Goal: Information Seeking & Learning: Learn about a topic

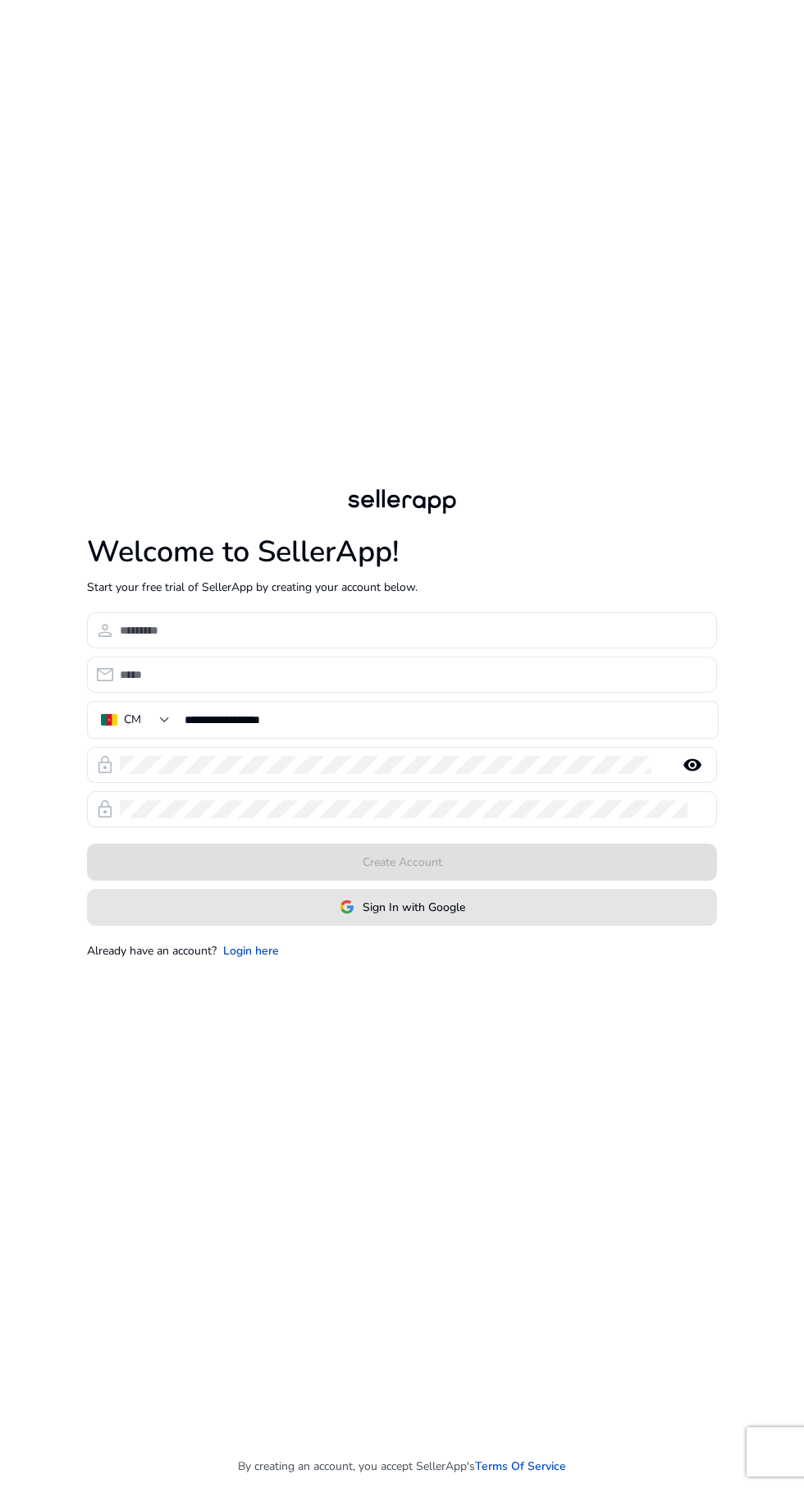
click at [396, 926] on span at bounding box center [402, 906] width 629 height 39
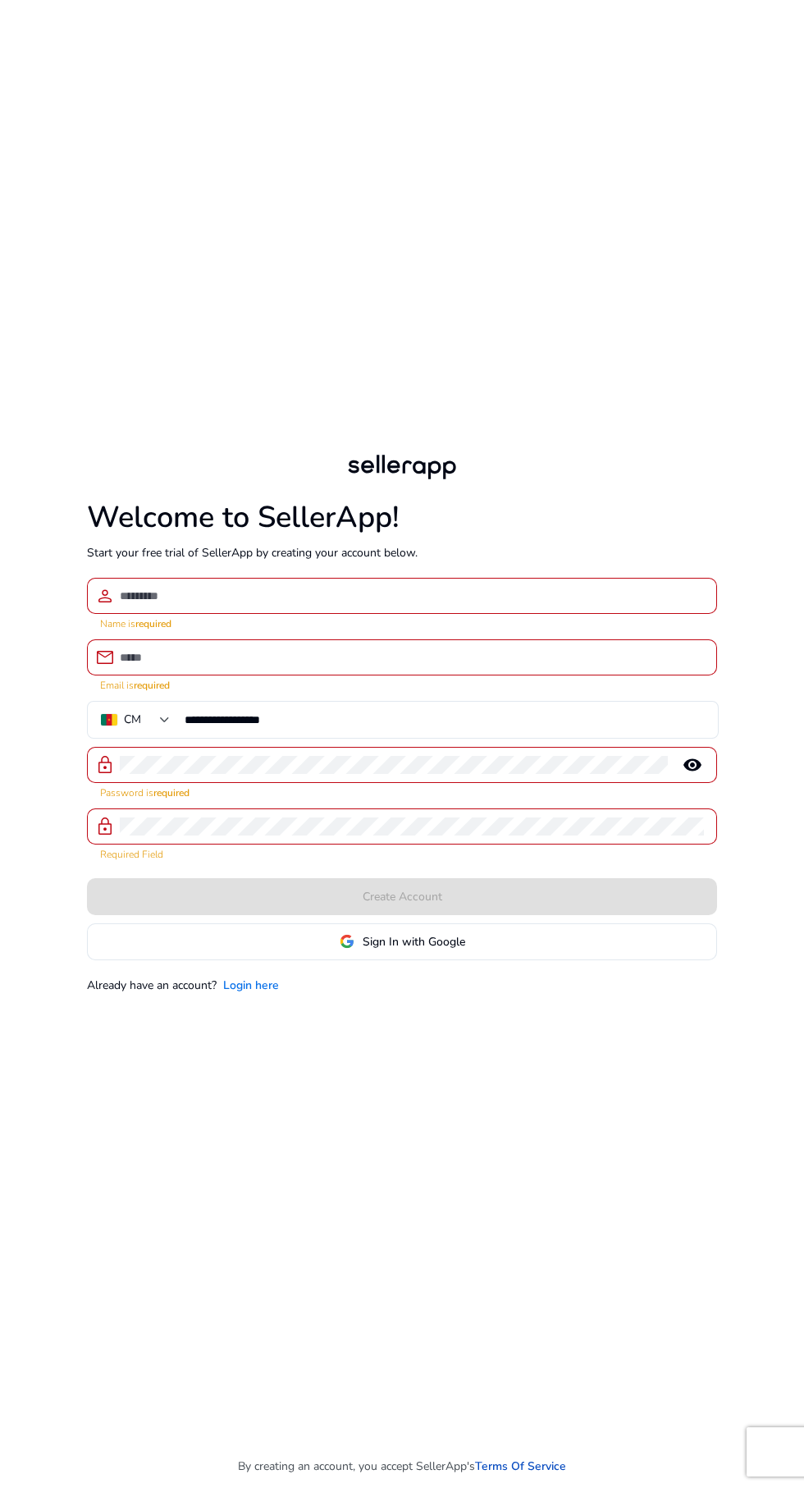
click at [252, 994] on link "Login here" at bounding box center [251, 985] width 56 height 17
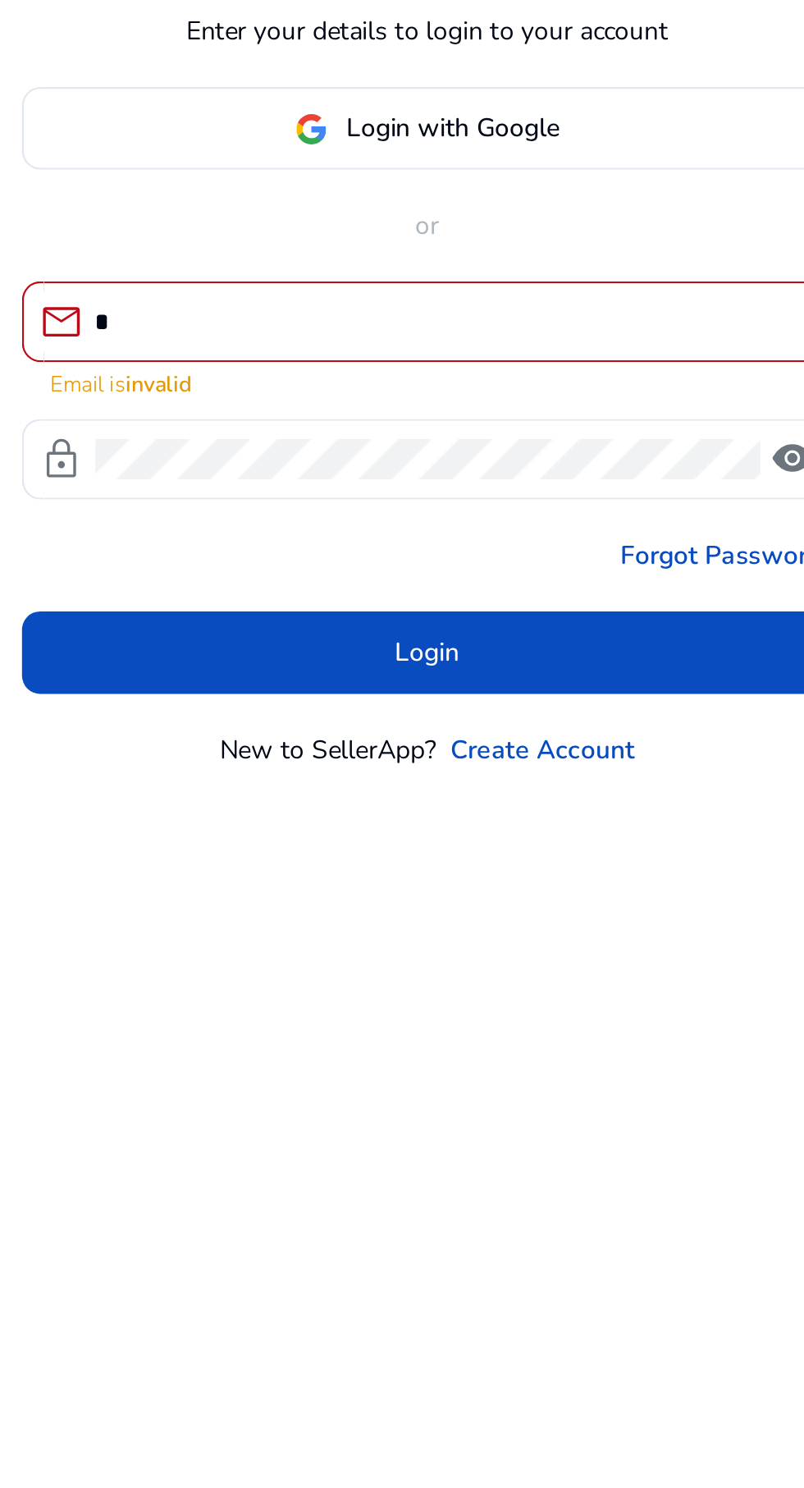
type input "**********"
click button "Login" at bounding box center [403, 883] width 364 height 37
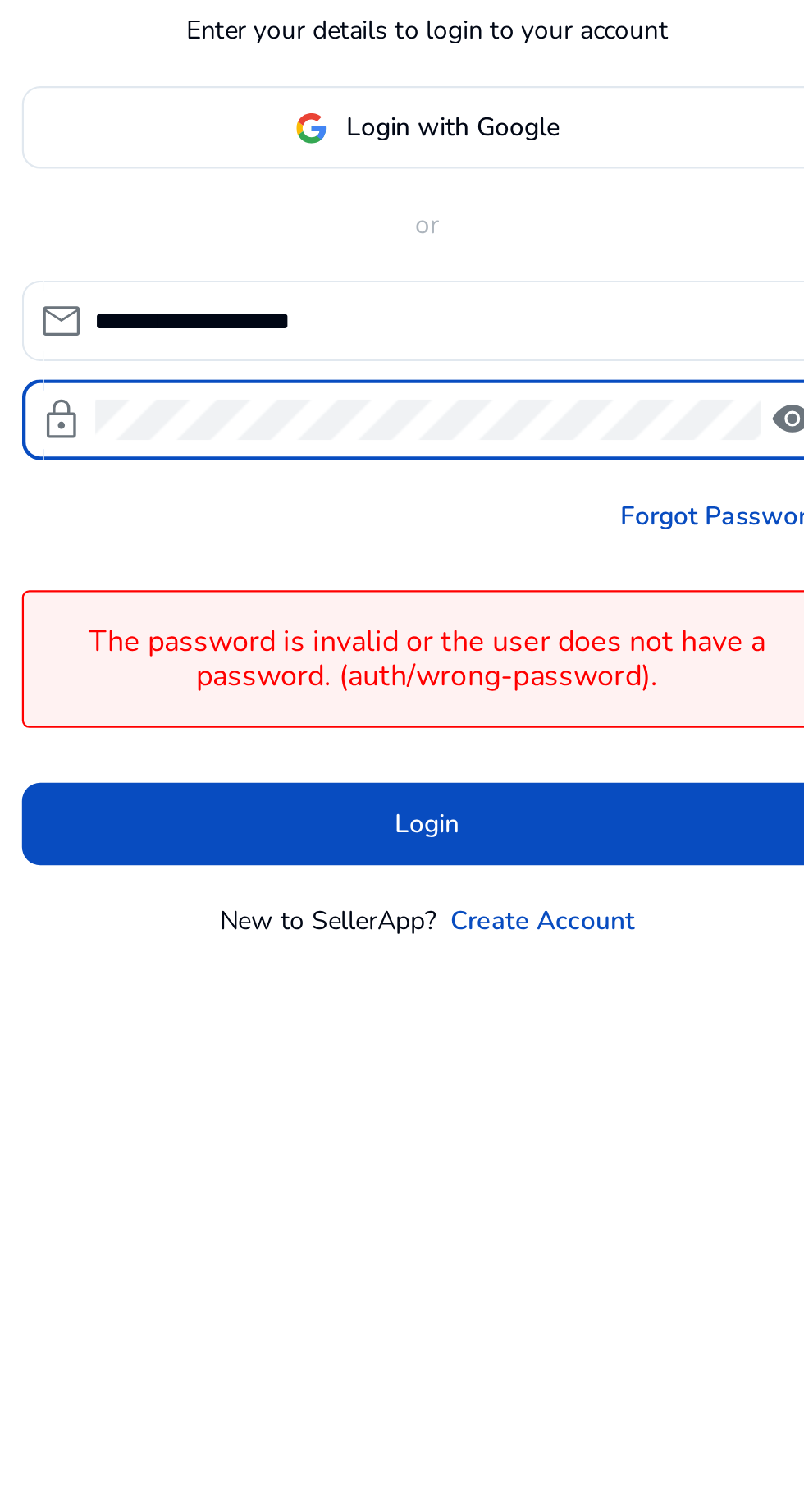
click at [565, 751] on span "visibility" at bounding box center [566, 741] width 20 height 20
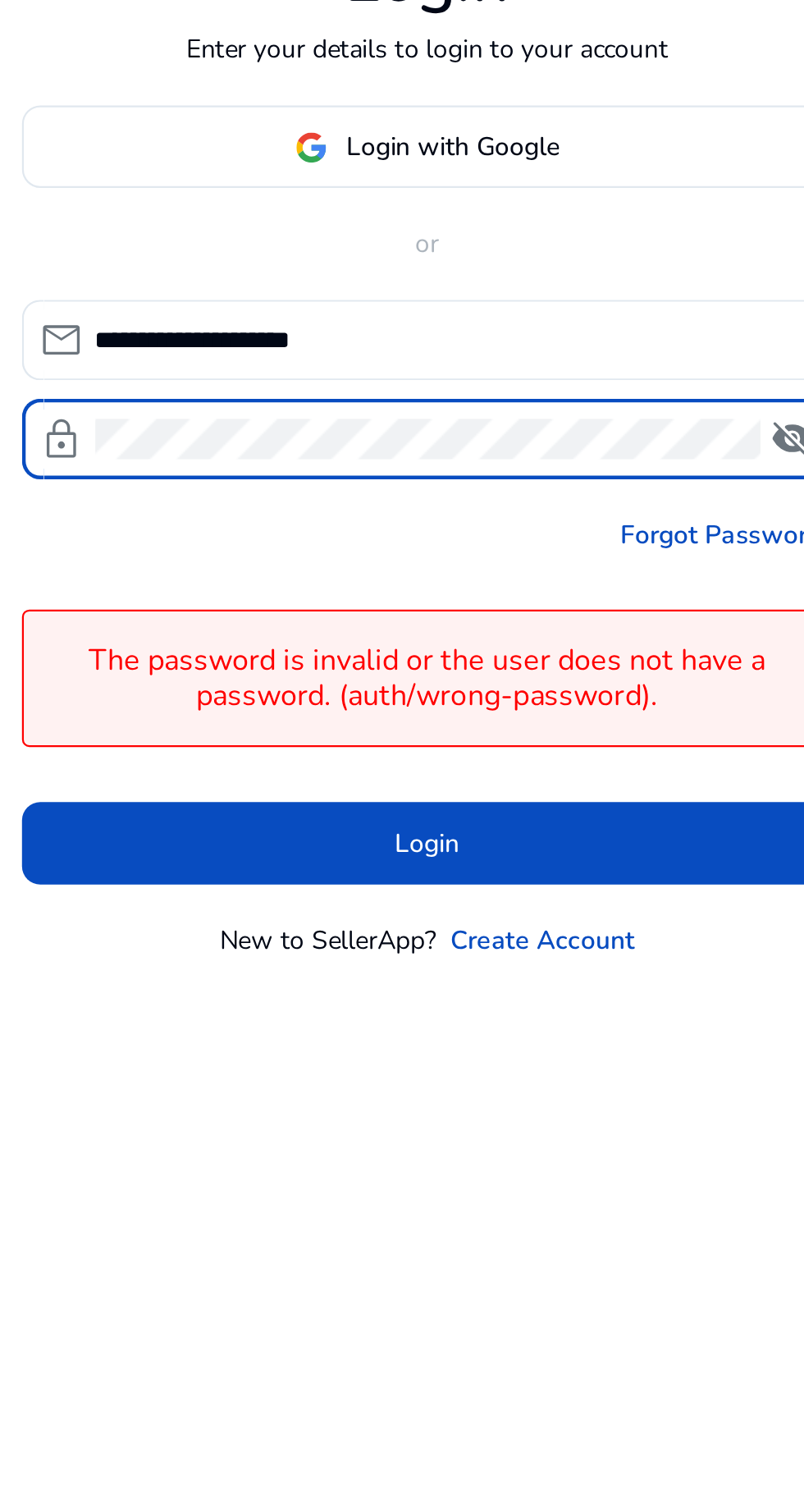
scroll to position [8, 0]
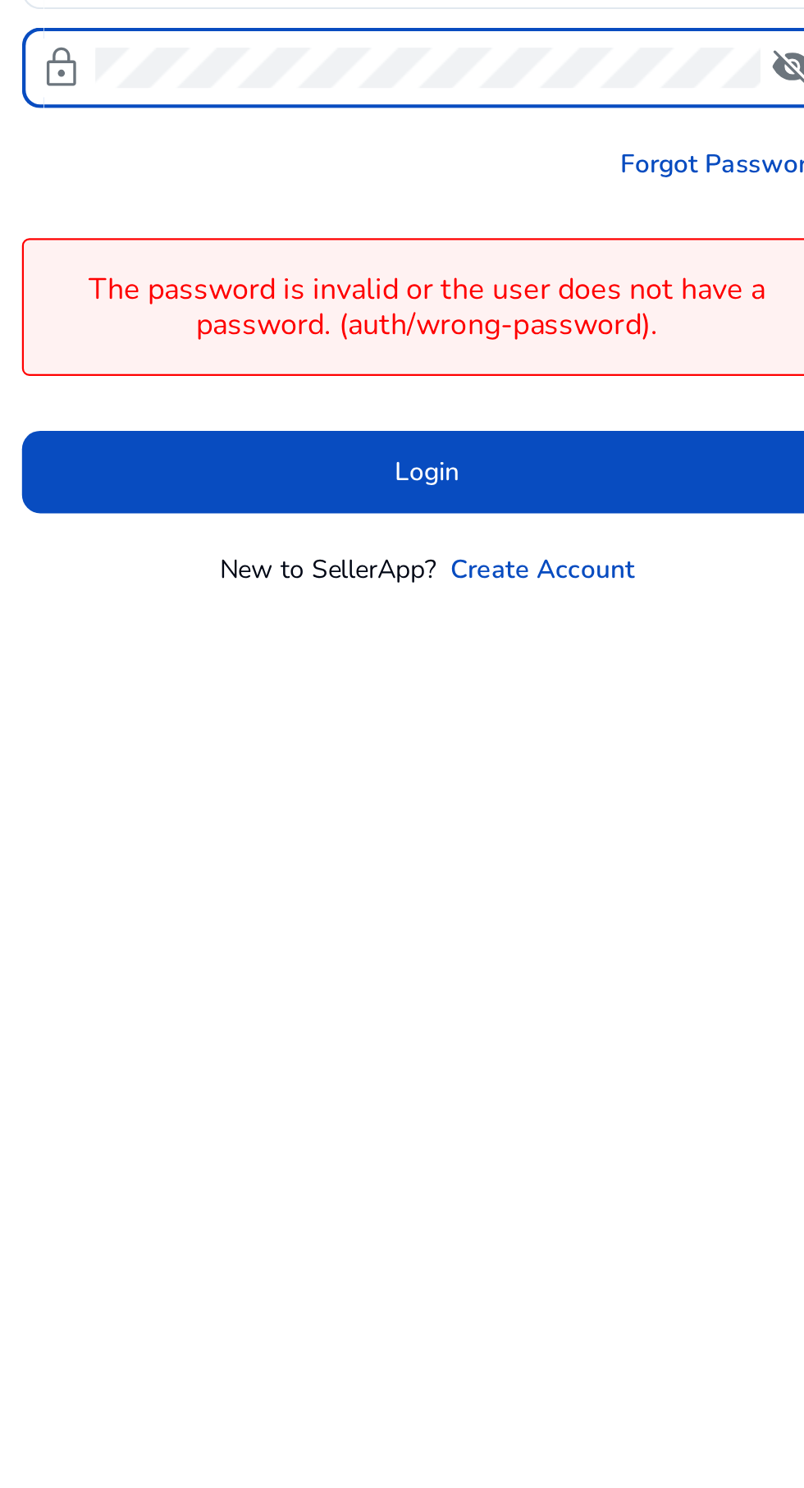
click at [427, 941] on span at bounding box center [403, 921] width 364 height 39
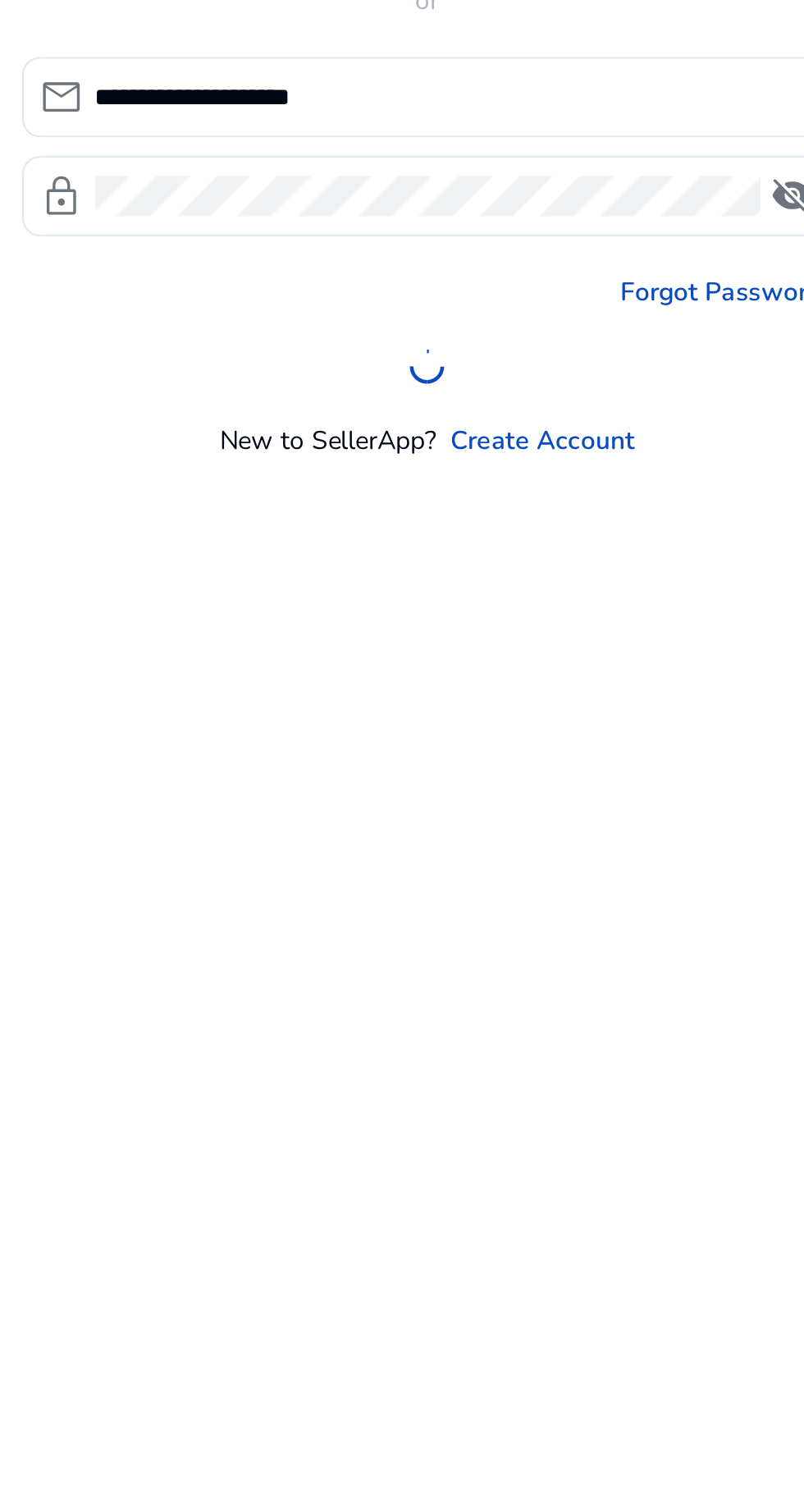
scroll to position [66, 0]
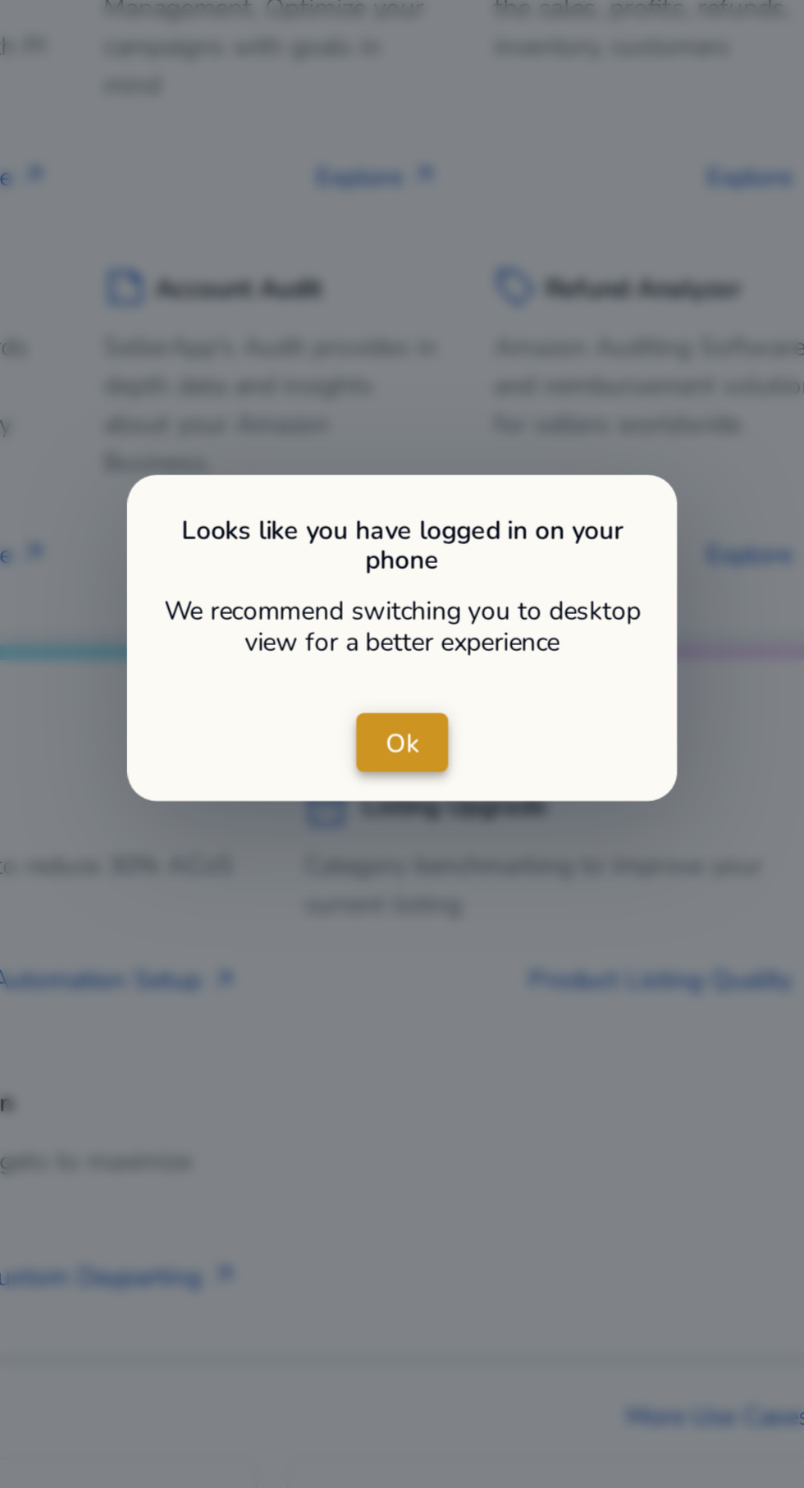
click at [401, 739] on span "Ok" at bounding box center [402, 741] width 15 height 17
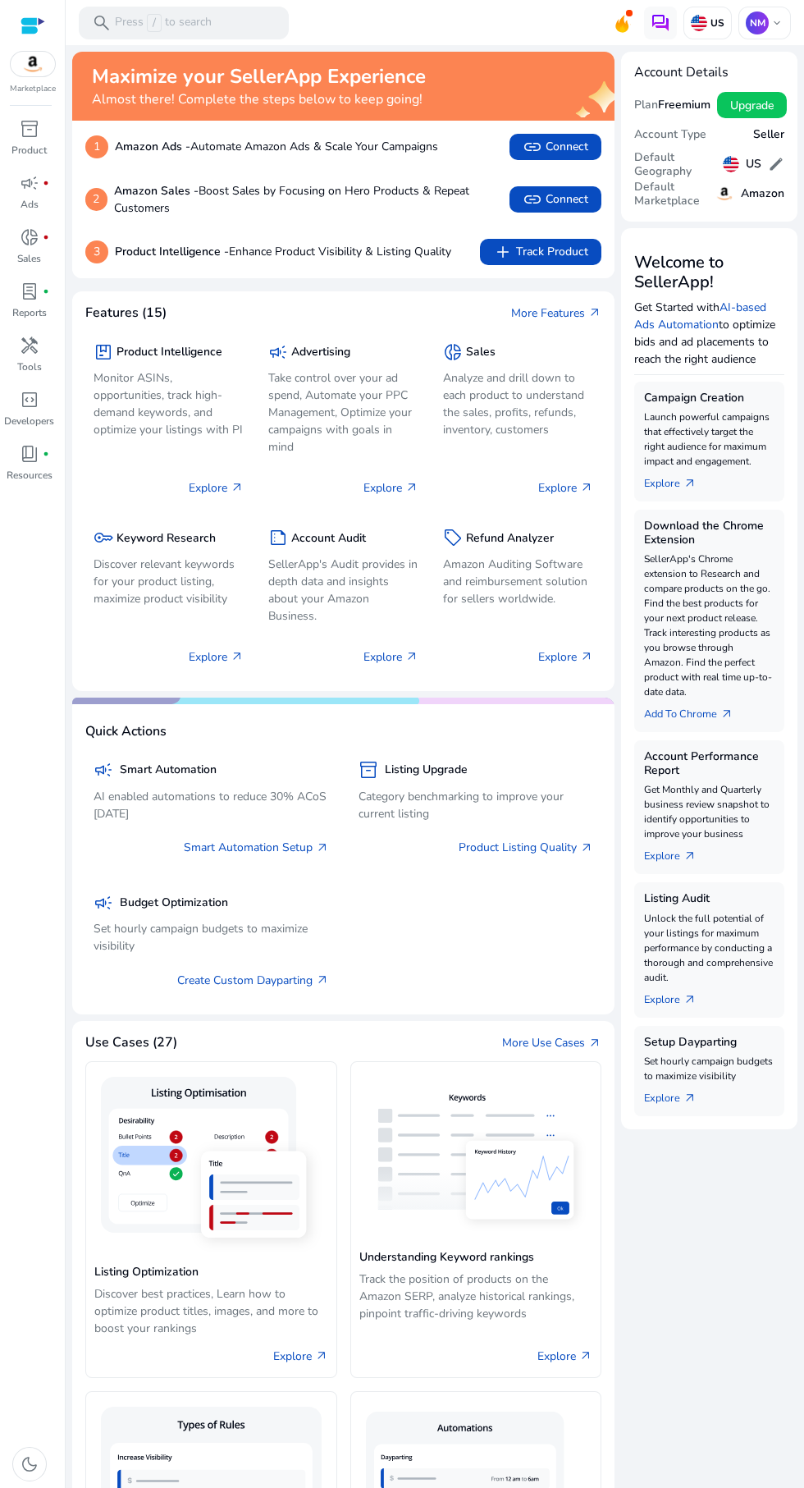
click at [133, 564] on p "Discover relevant keywords for your product listing, maximize product visibility" at bounding box center [169, 582] width 150 height 52
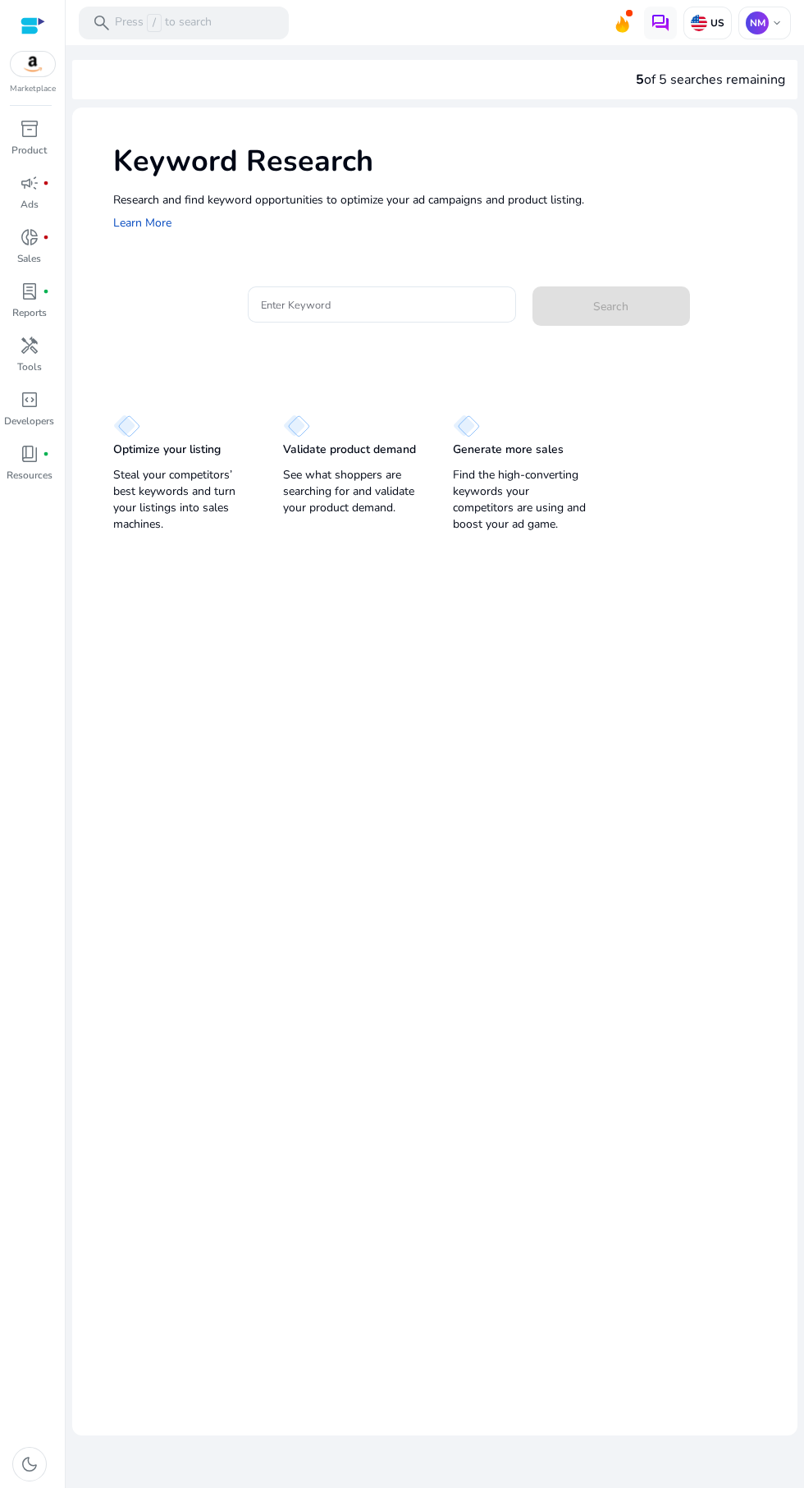
click at [371, 307] on input "Enter Keyword" at bounding box center [382, 304] width 242 height 18
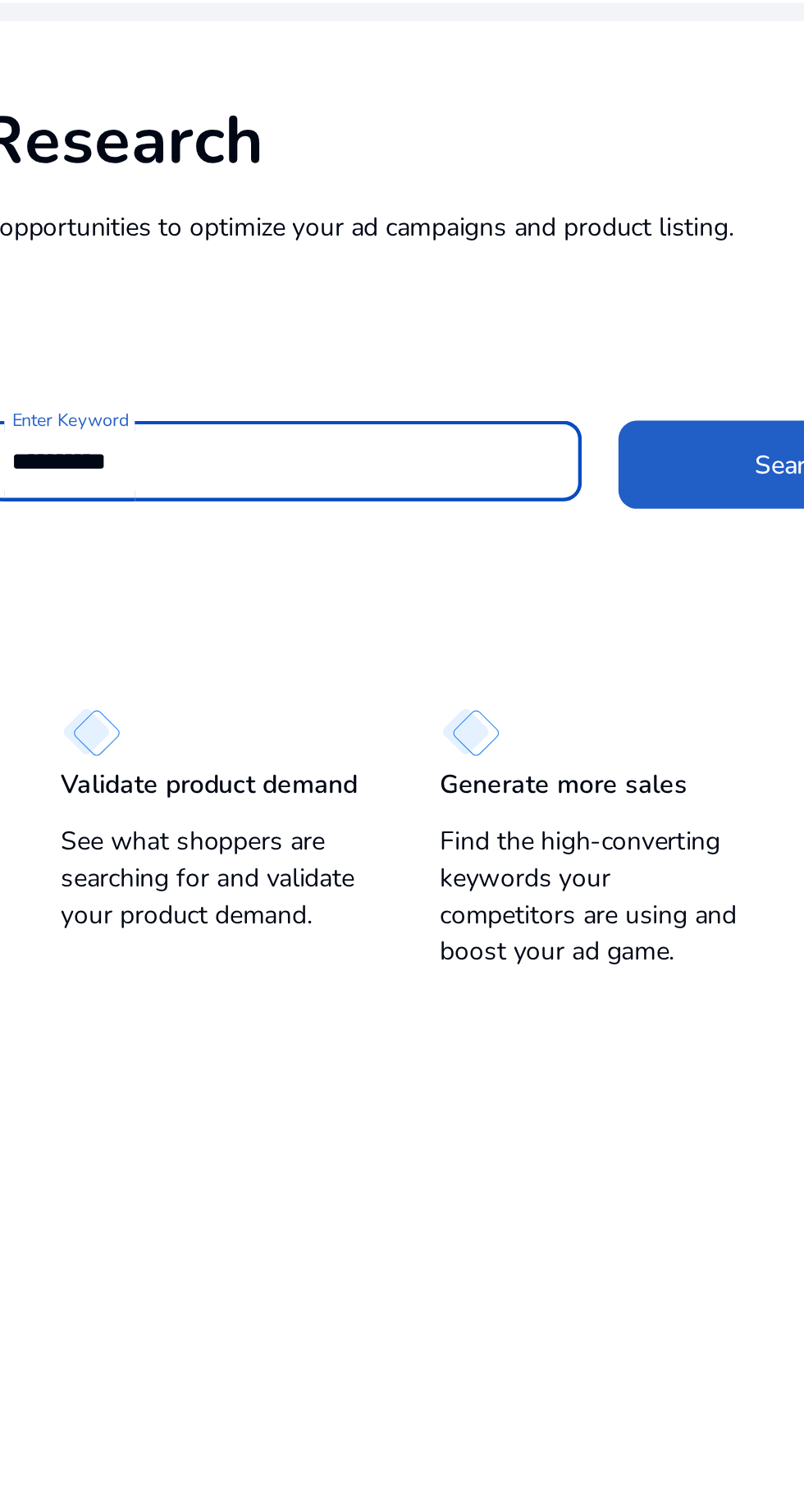
type input "**********"
click at [584, 303] on span at bounding box center [612, 305] width 158 height 39
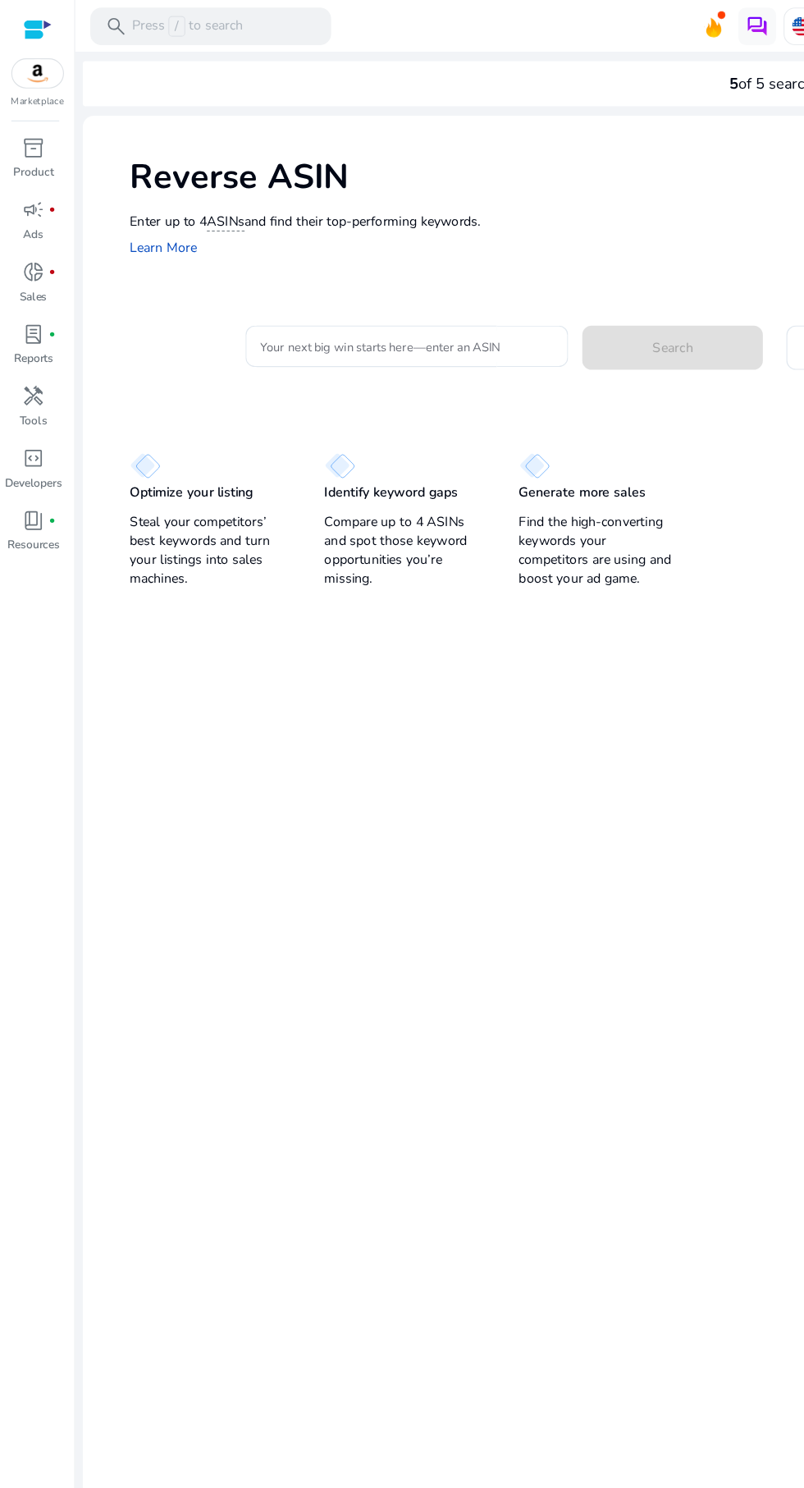
click at [394, 295] on input "Your next big win starts here—enter an ASIN" at bounding box center [355, 302] width 256 height 18
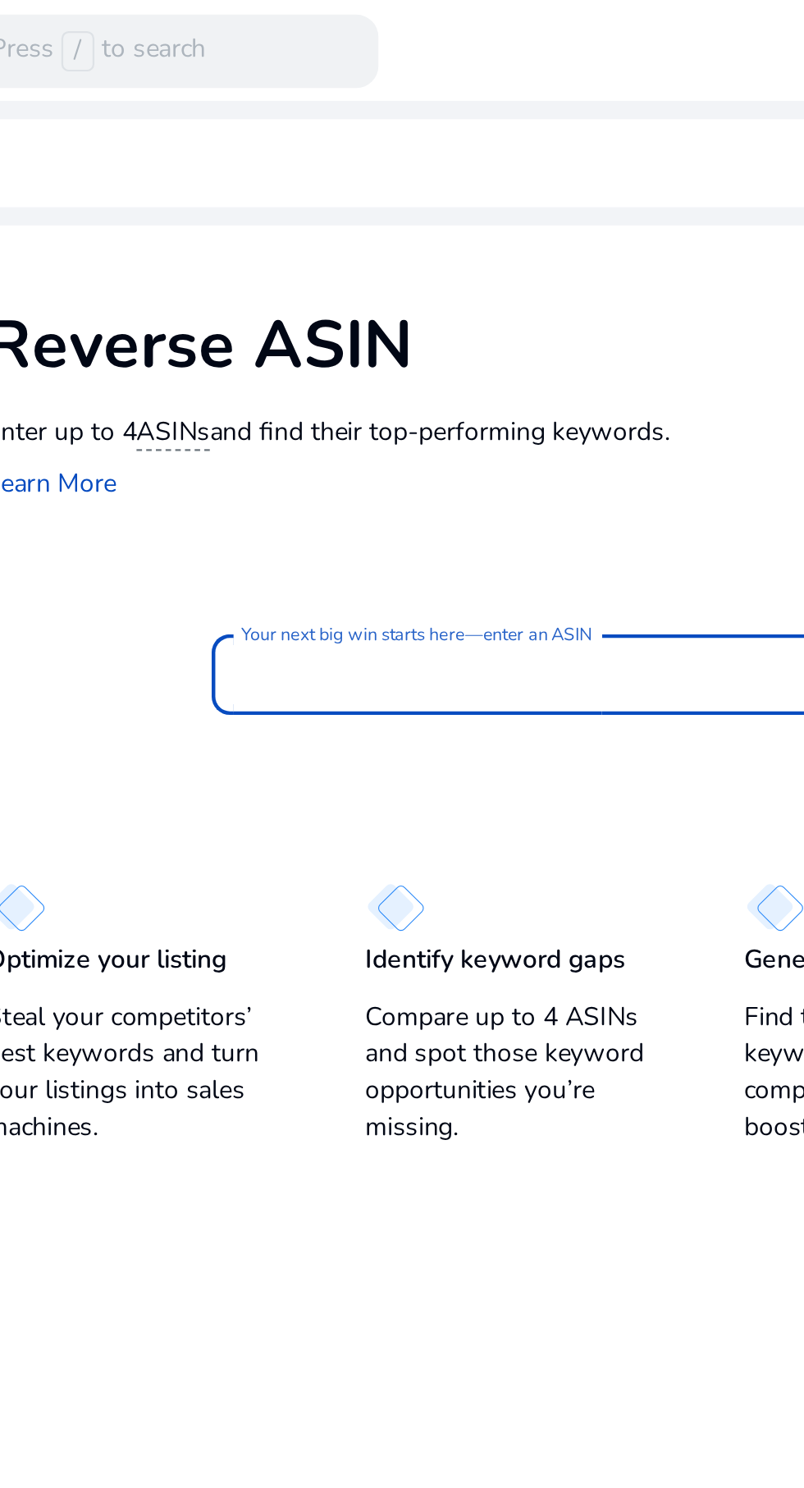
type input "**********"
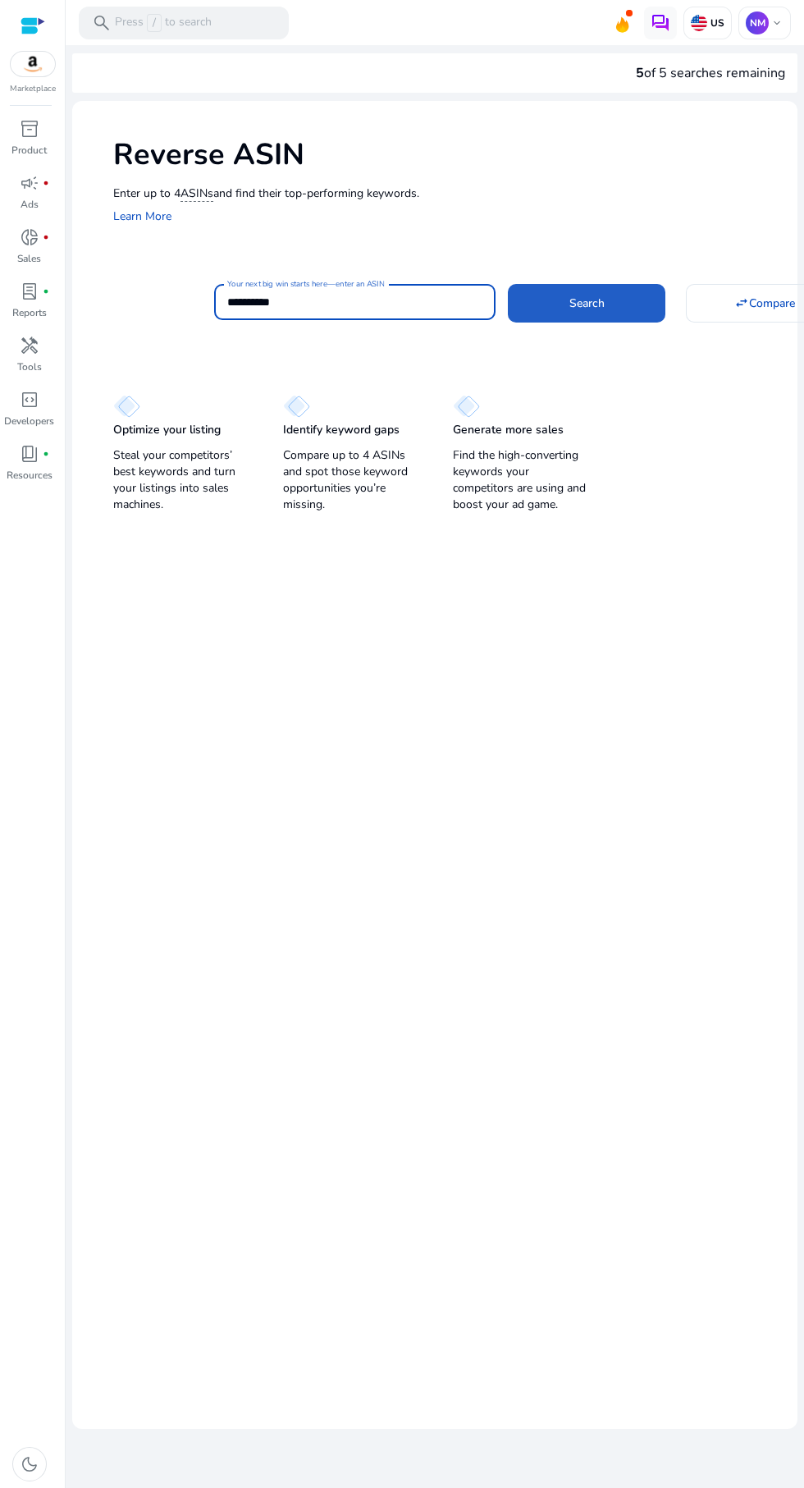
click at [600, 309] on span "Search" at bounding box center [586, 303] width 35 height 17
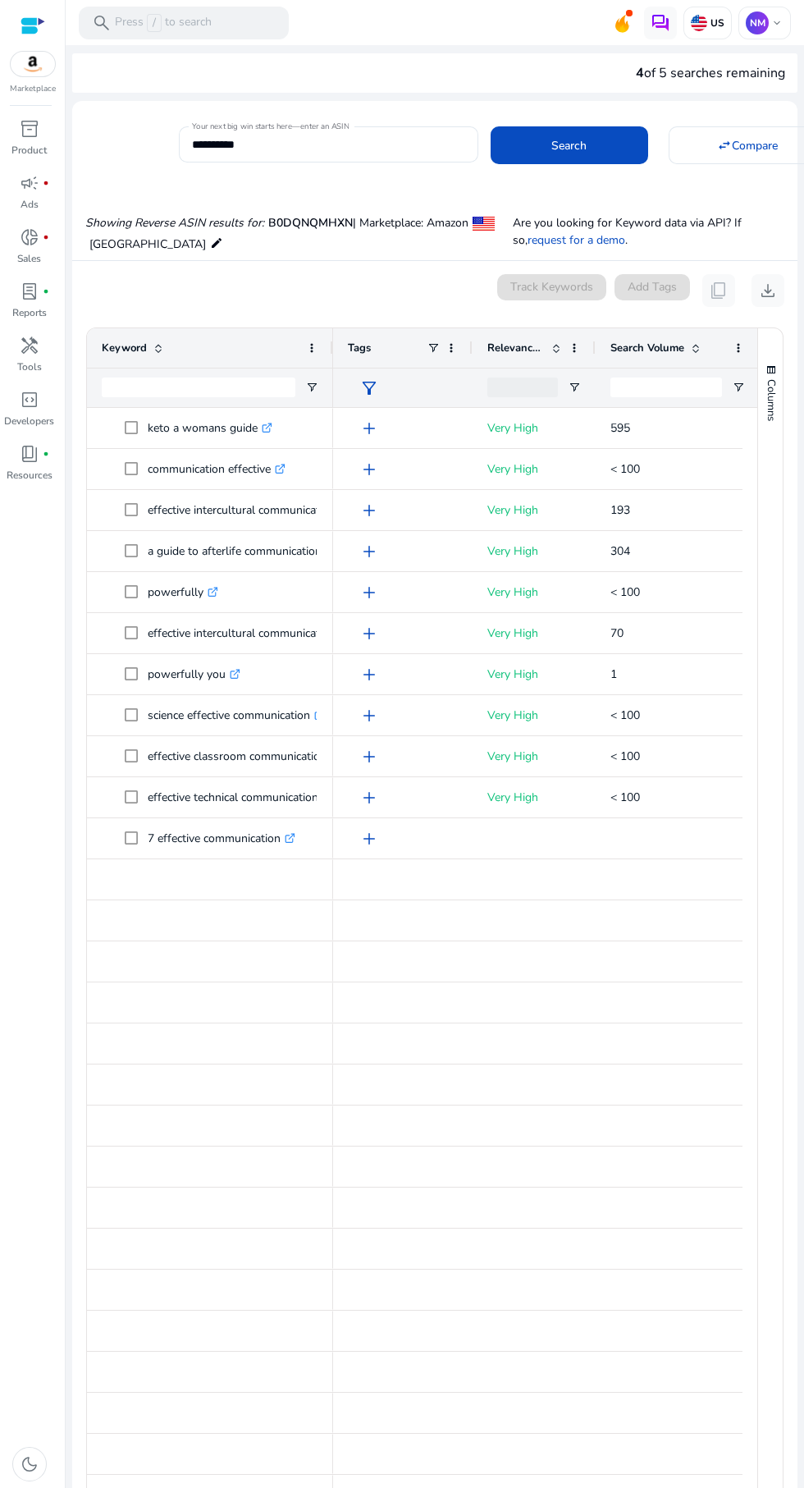
scroll to position [176, 0]
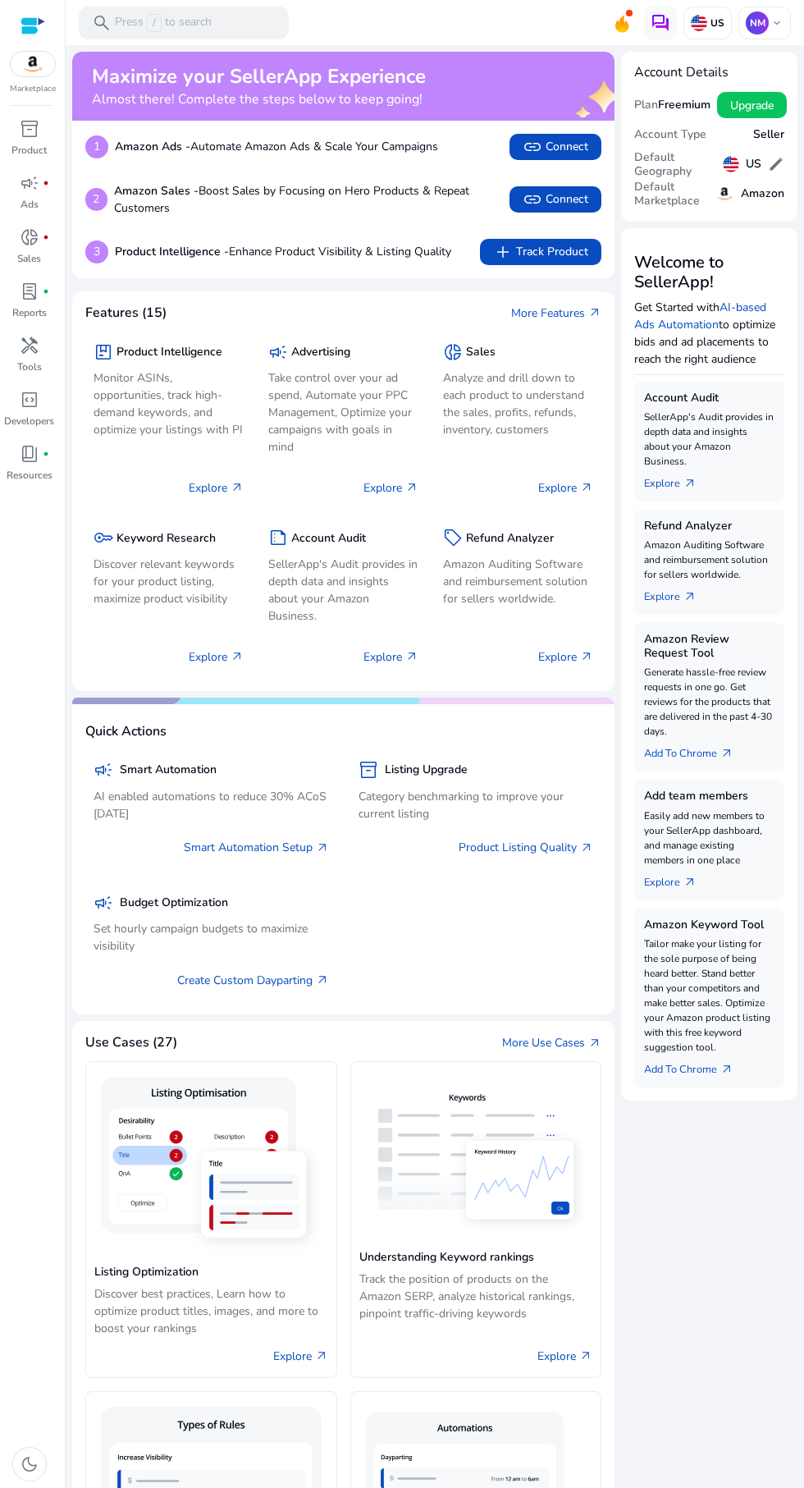
click at [152, 540] on h5 "Keyword Research" at bounding box center [166, 539] width 99 height 14
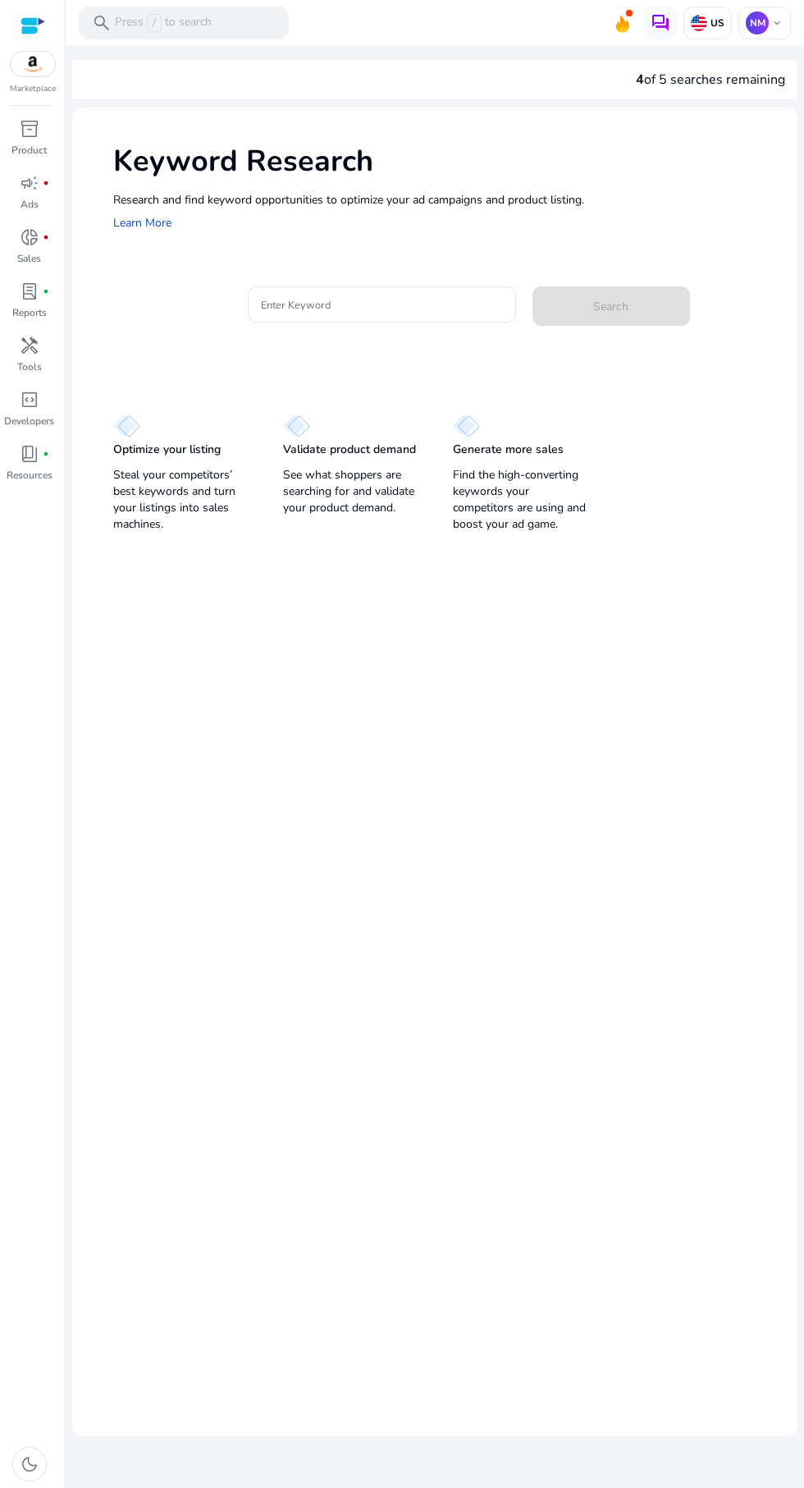
click at [413, 309] on input "Enter Keyword" at bounding box center [382, 304] width 242 height 18
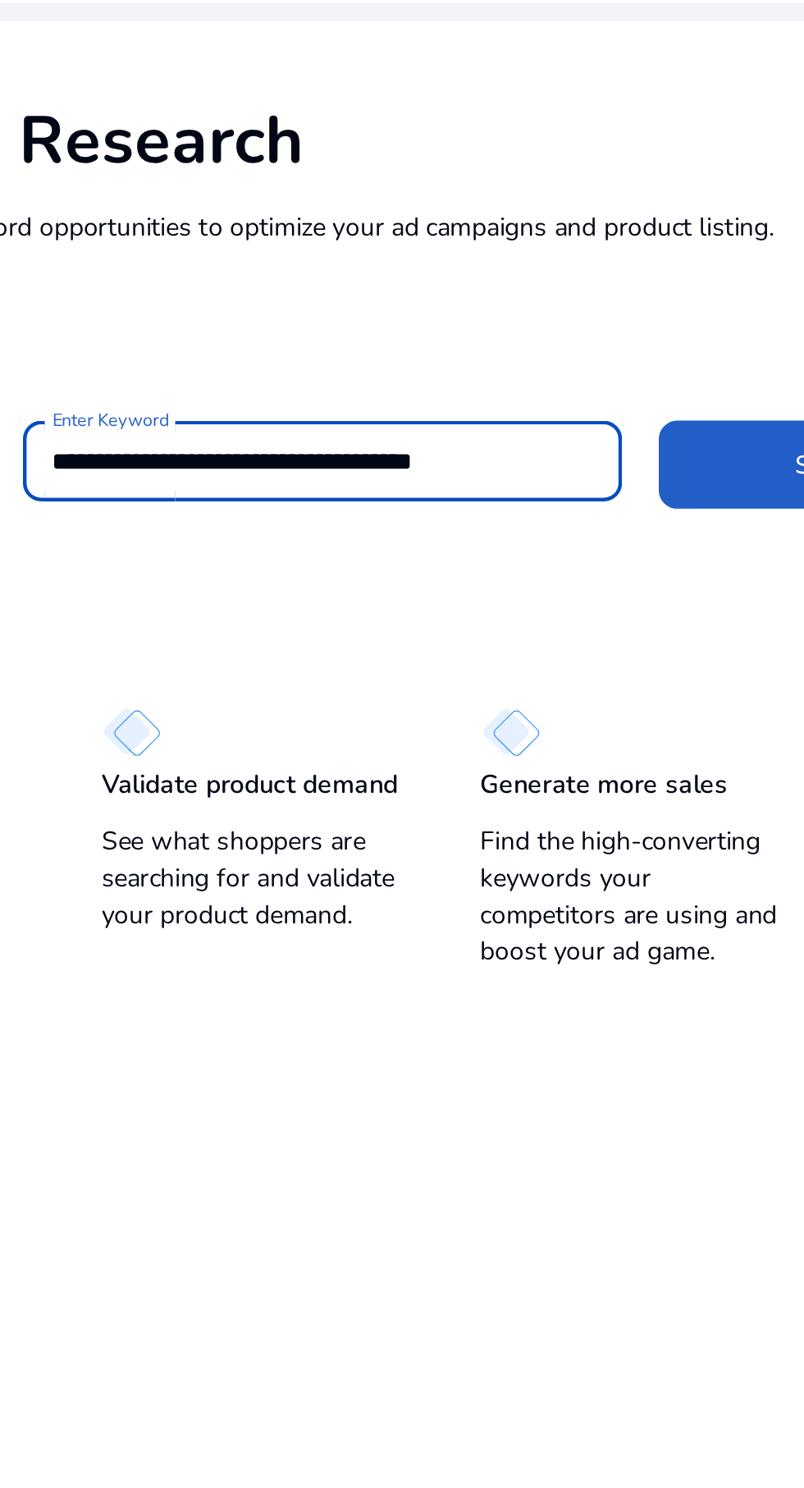
type input "**********"
click at [569, 306] on span at bounding box center [612, 305] width 158 height 39
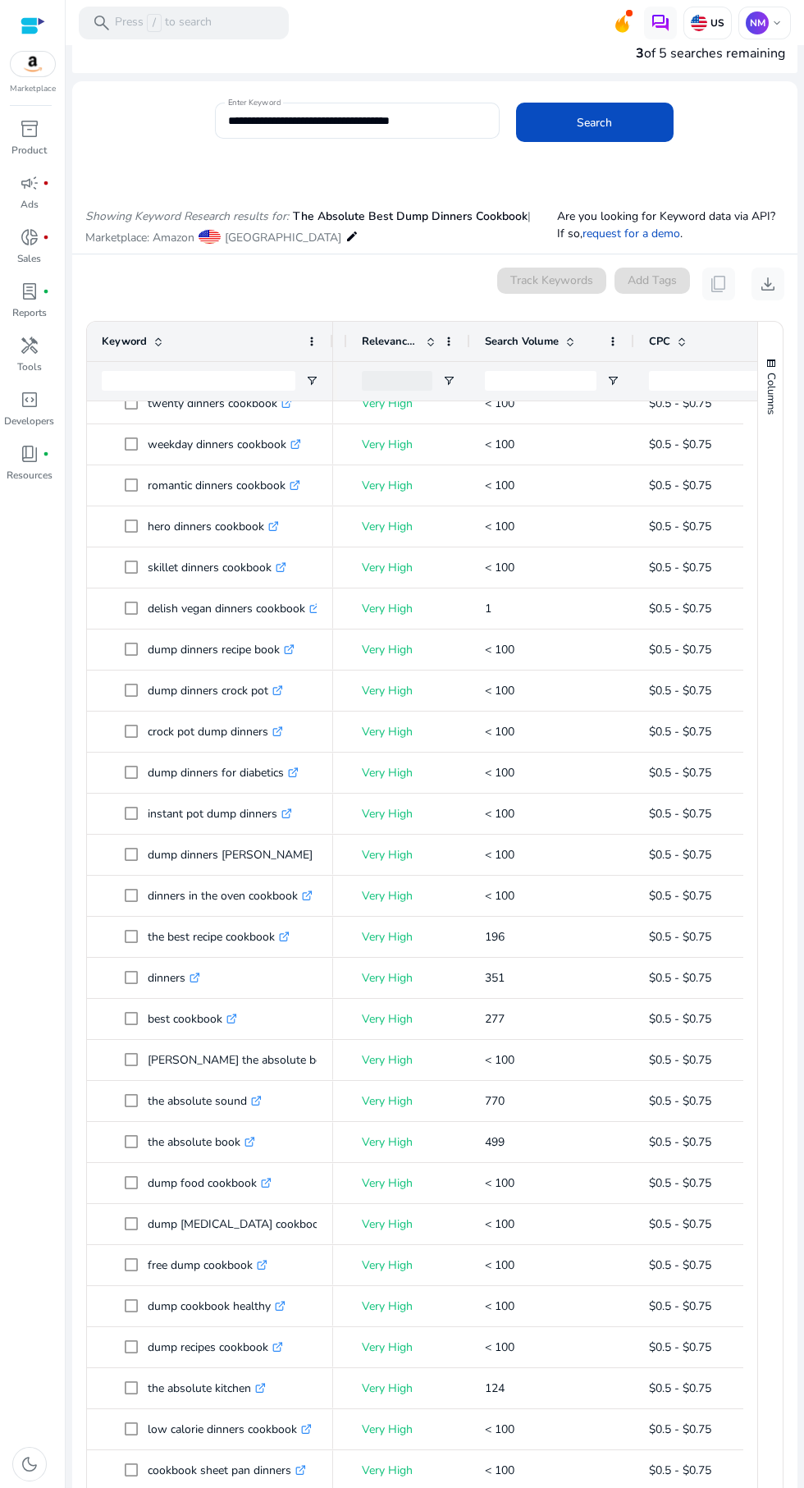
scroll to position [835, 0]
